Goal: Navigation & Orientation: Go to known website

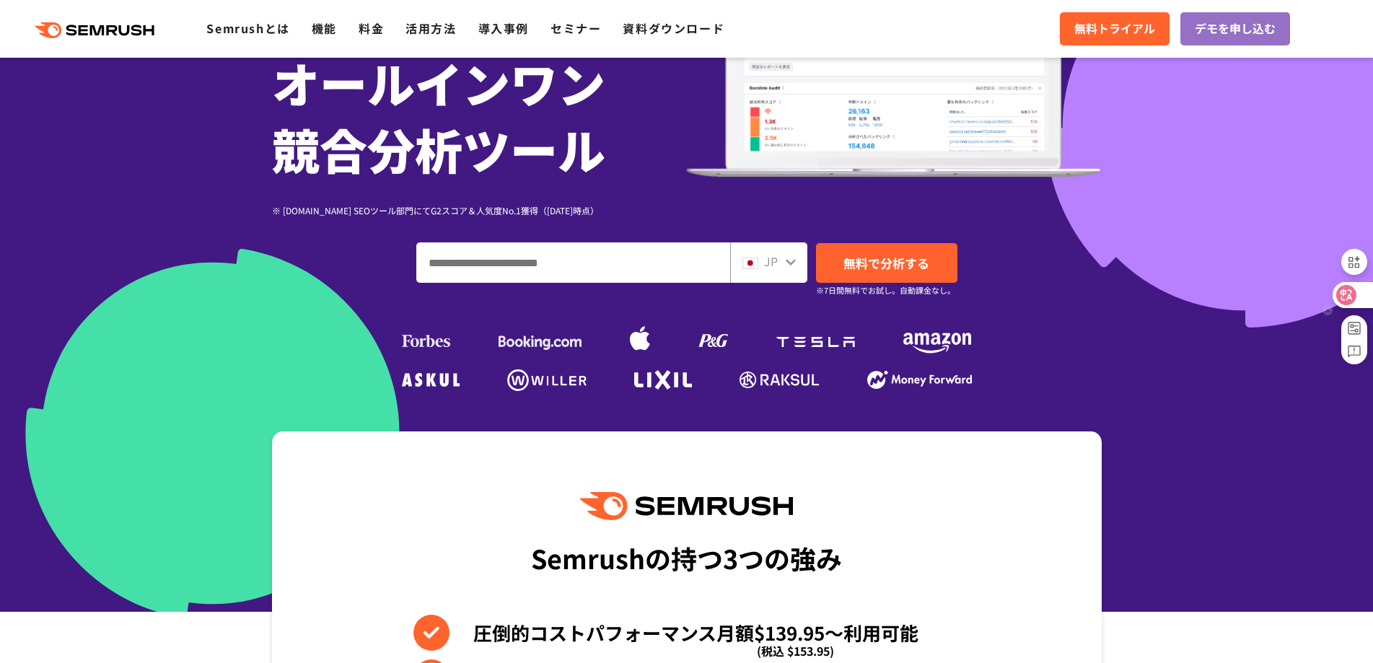
click at [1350, 297] on icon at bounding box center [1347, 295] width 12 height 12
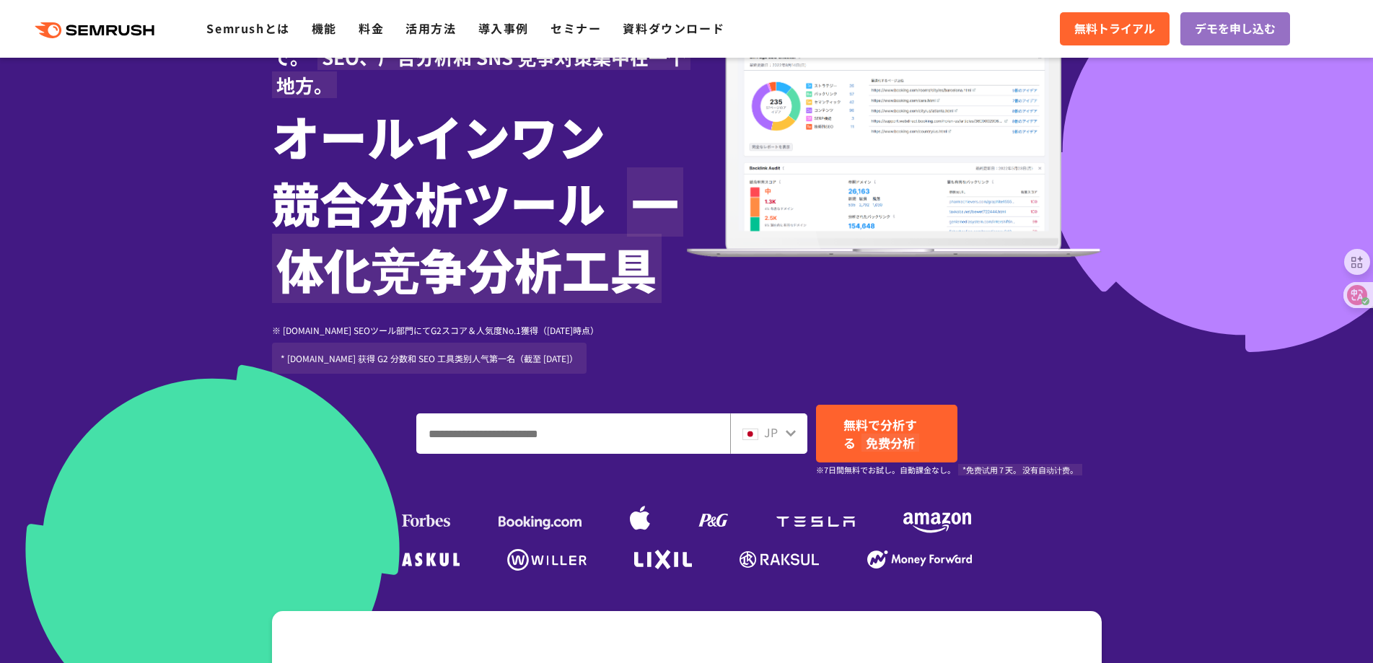
scroll to position [220, 0]
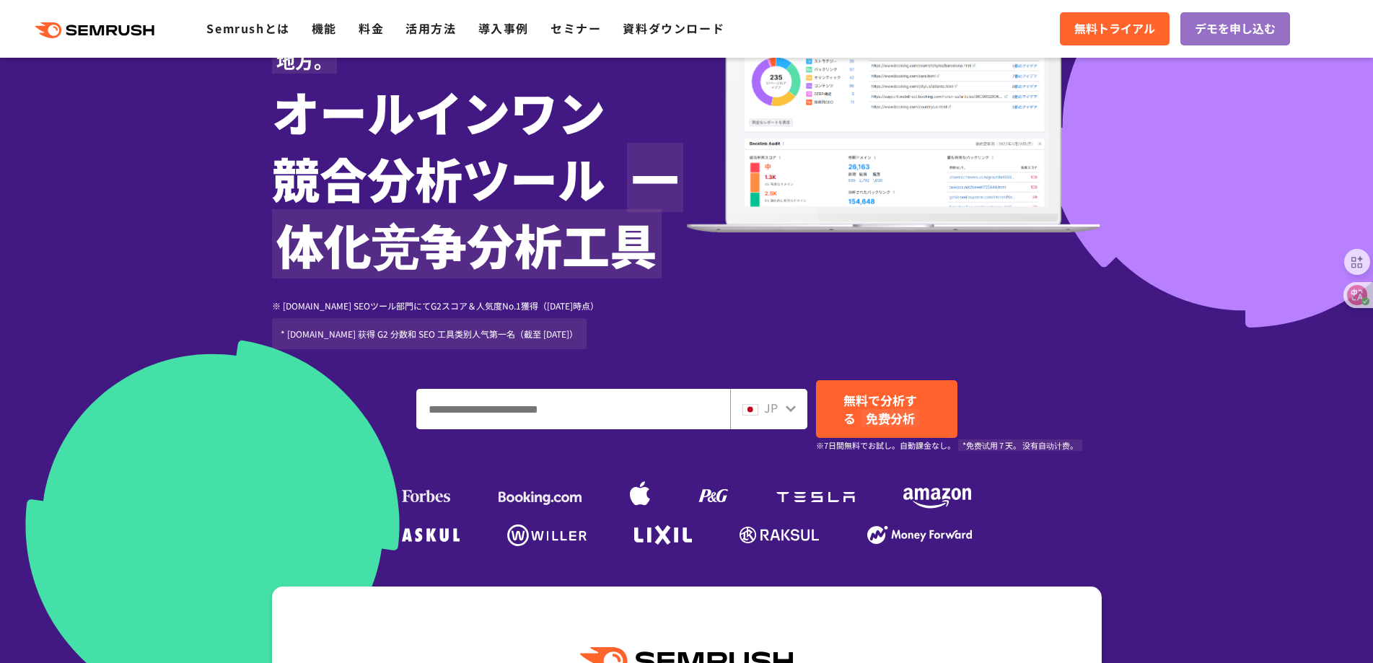
click at [798, 411] on div "JP" at bounding box center [768, 409] width 77 height 40
click at [792, 412] on icon at bounding box center [791, 409] width 12 height 12
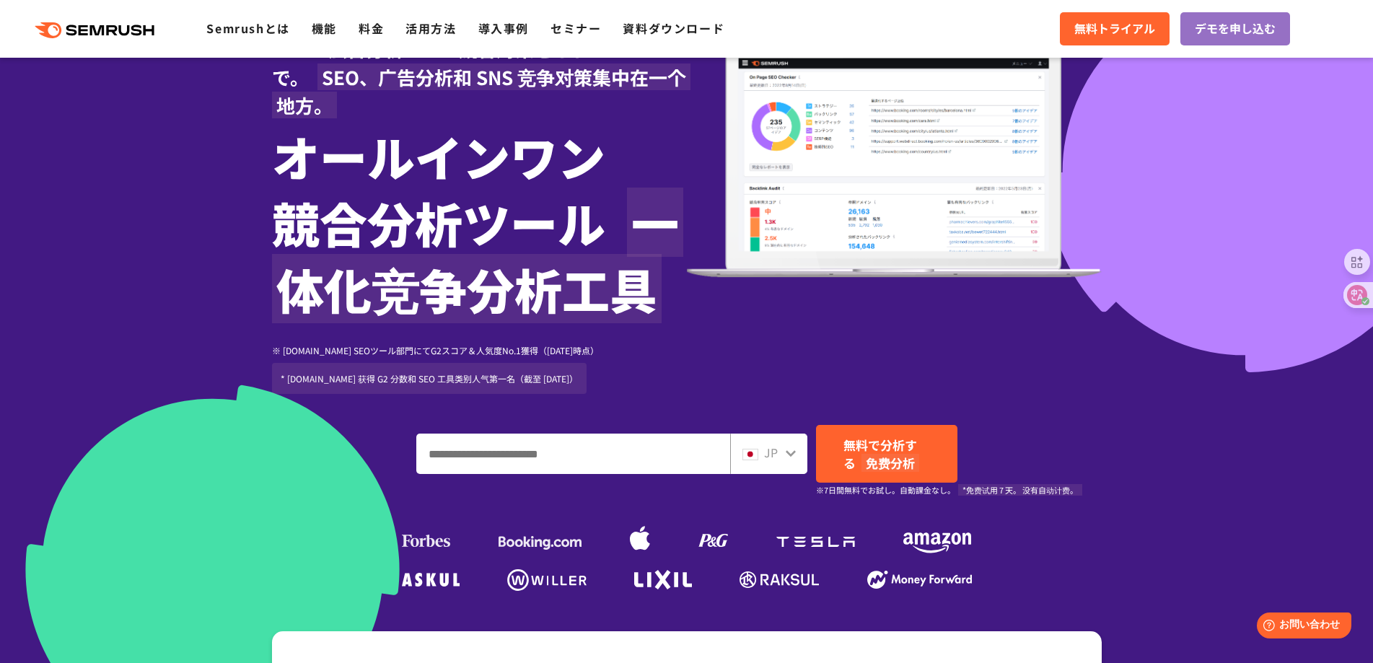
scroll to position [144, 0]
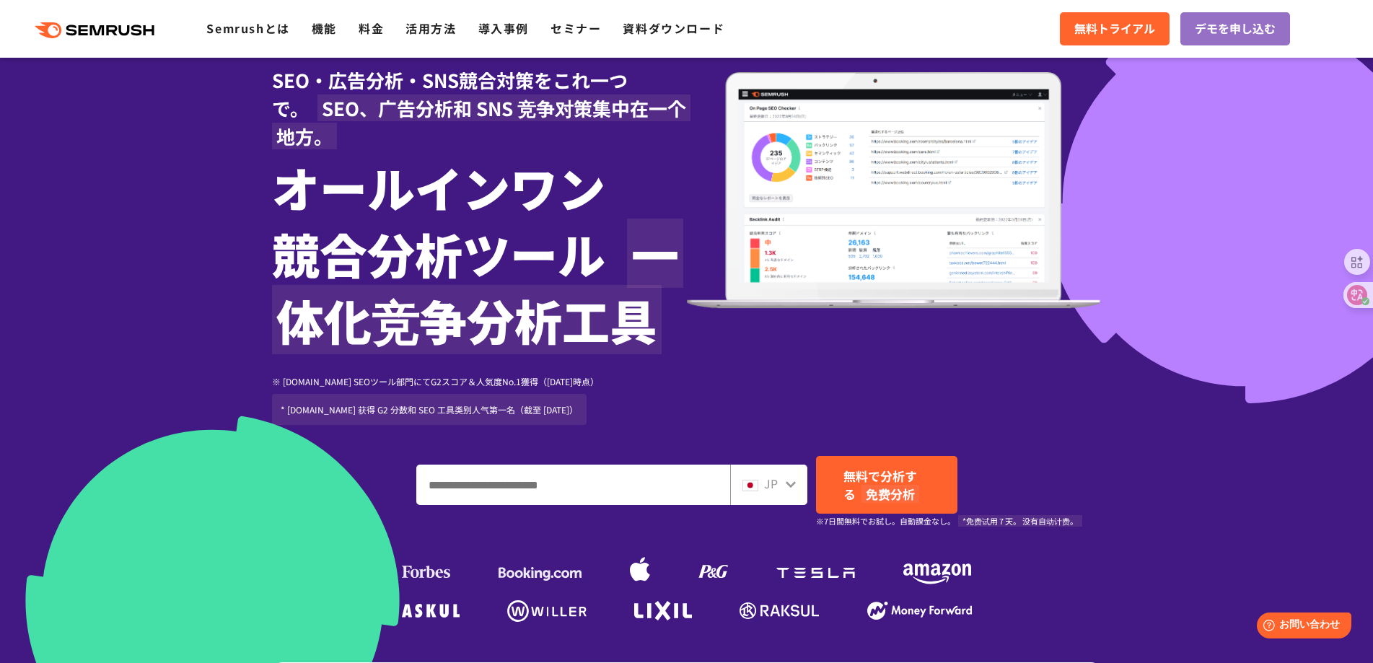
click at [787, 481] on icon at bounding box center [791, 485] width 12 height 12
click at [790, 484] on icon at bounding box center [791, 485] width 12 height 12
click at [761, 491] on div "JP" at bounding box center [766, 484] width 46 height 19
click at [747, 491] on img at bounding box center [751, 486] width 16 height 12
click at [682, 481] on input "ドメイン、キーワードまたはURLを入力してください" at bounding box center [573, 485] width 313 height 39
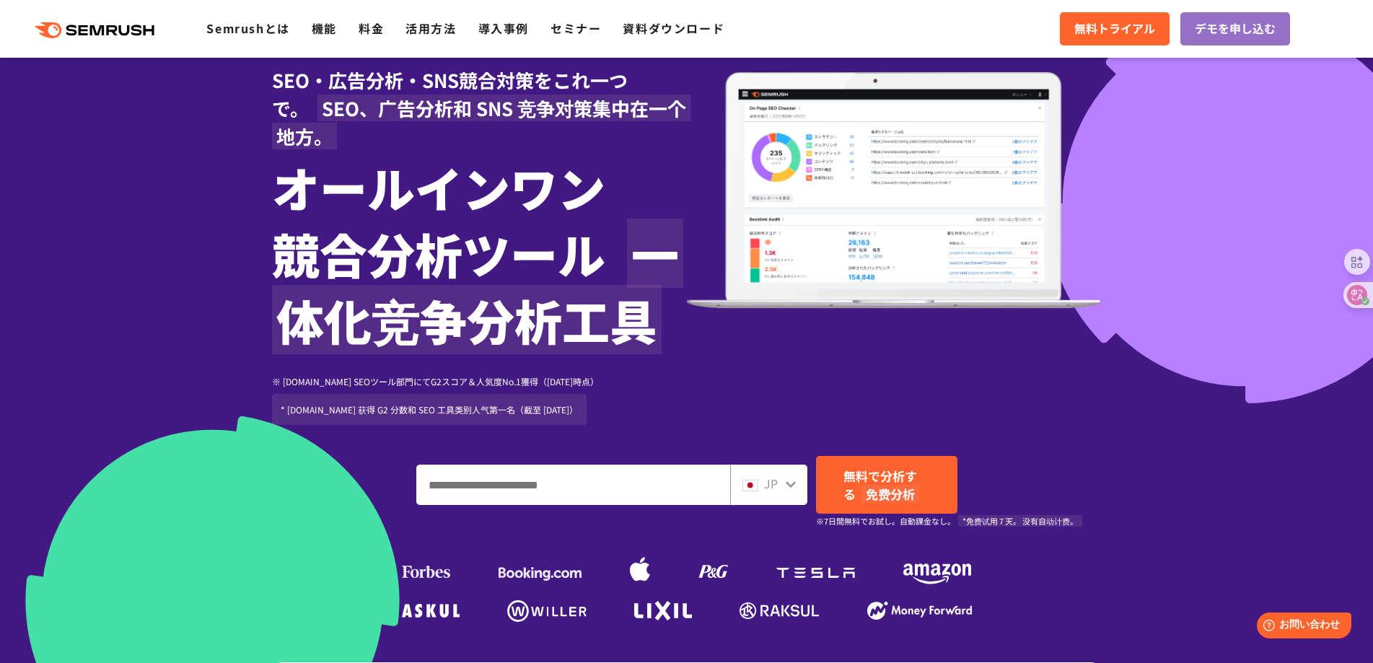
click at [793, 486] on icon at bounding box center [791, 485] width 12 height 12
click at [695, 484] on input "ドメイン、キーワードまたはURLを入力してください" at bounding box center [573, 485] width 313 height 39
click at [881, 490] on font "免费分析" at bounding box center [891, 494] width 58 height 18
